Goal: Book appointment/travel/reservation

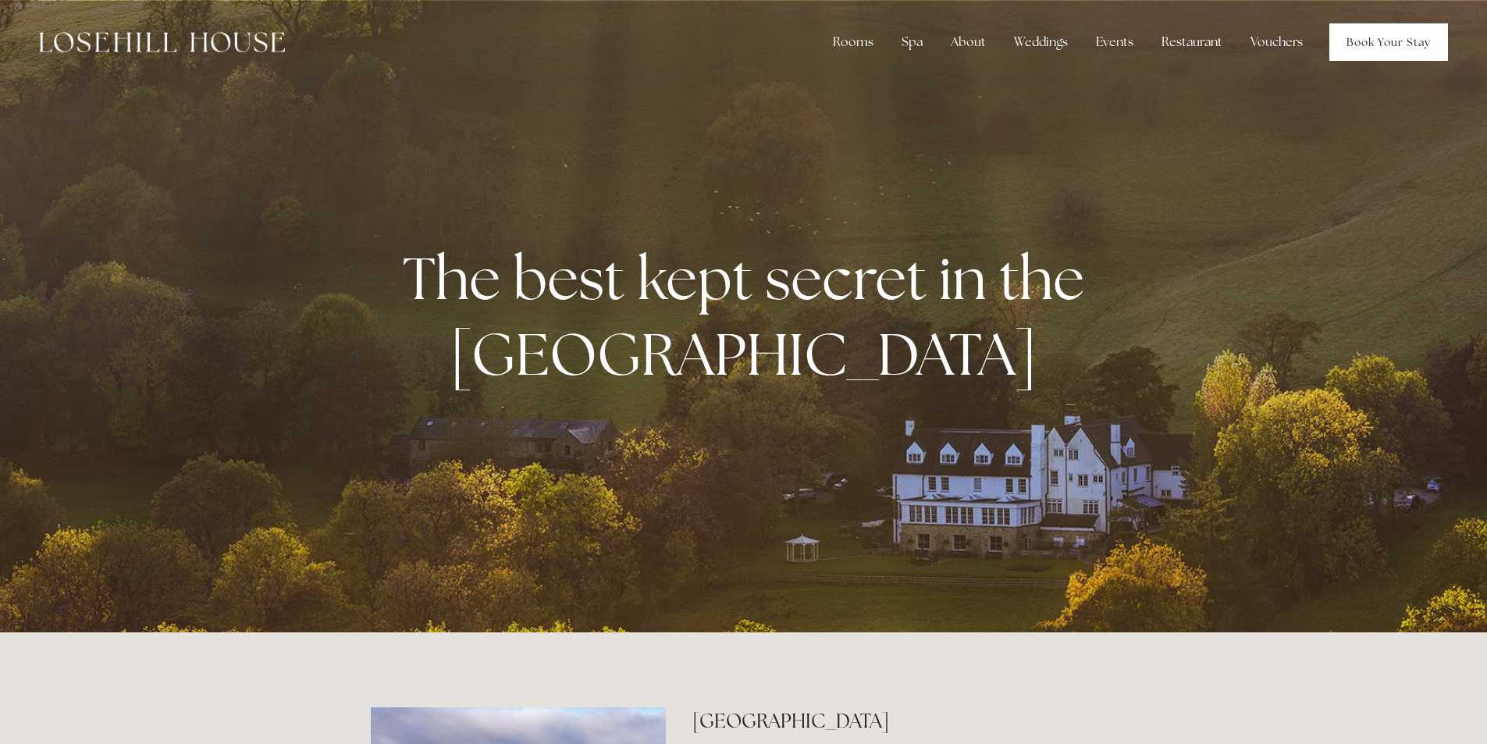
click at [1370, 51] on link "Book Your Stay" at bounding box center [1389, 41] width 119 height 37
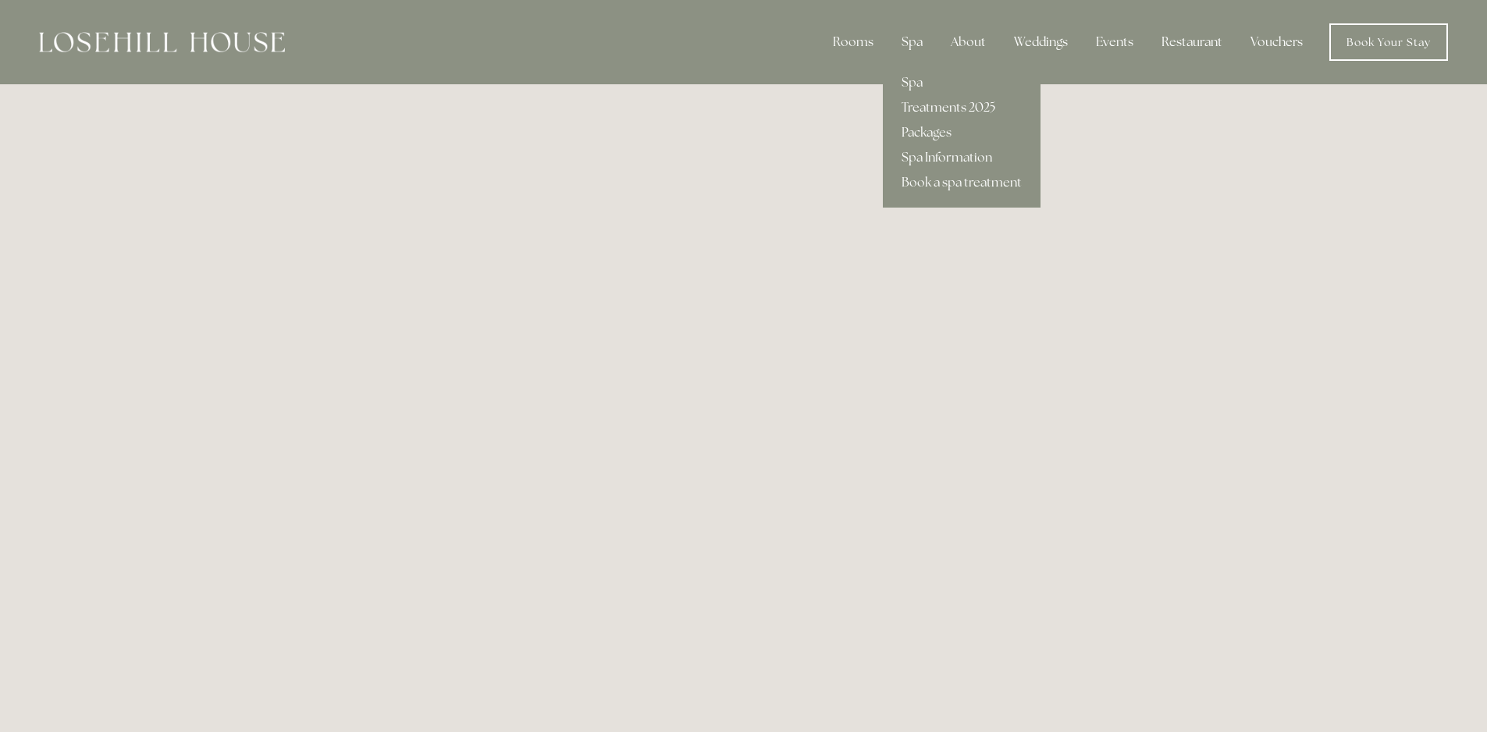
click at [958, 105] on link "Treatments 2025" at bounding box center [962, 107] width 158 height 25
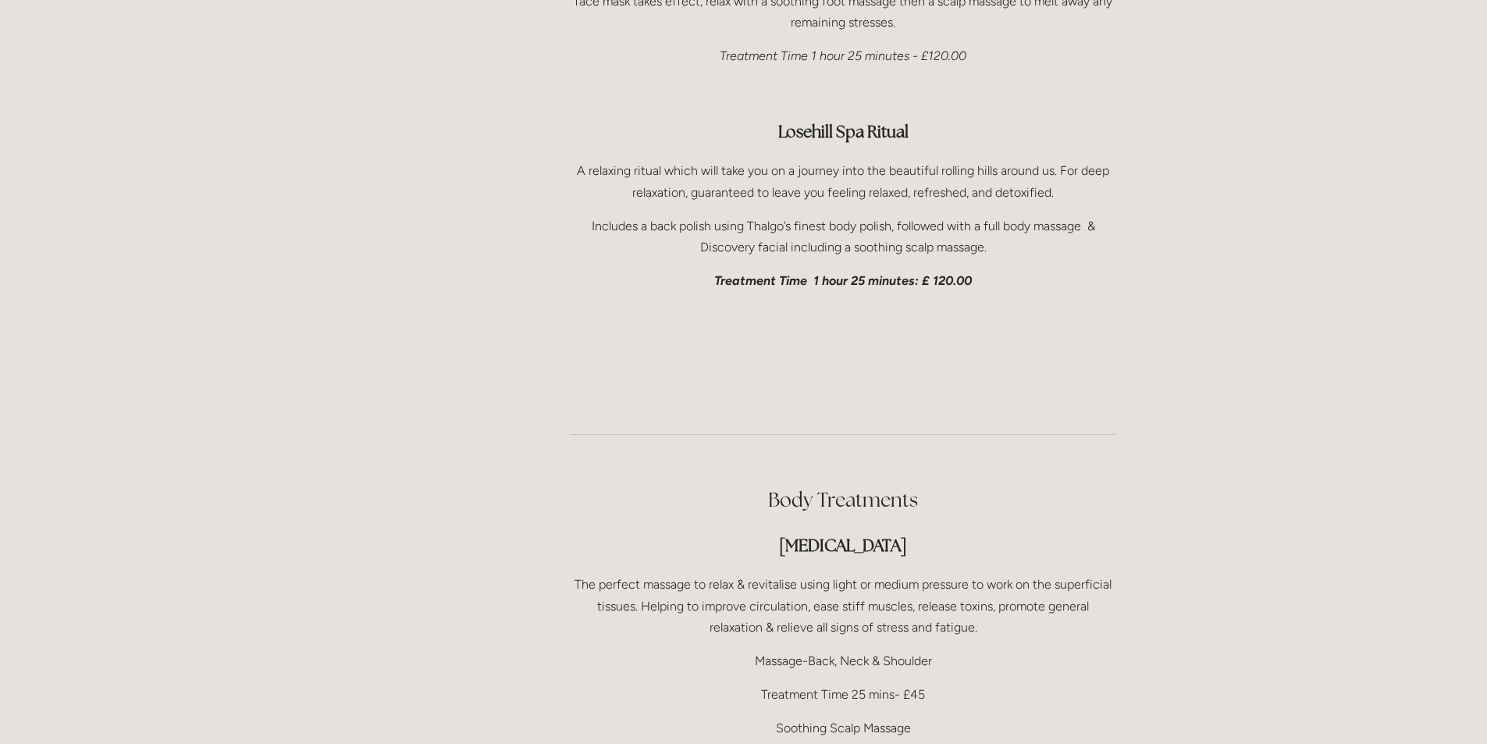
scroll to position [2499, 0]
